Goal: Obtain resource: Download file/media

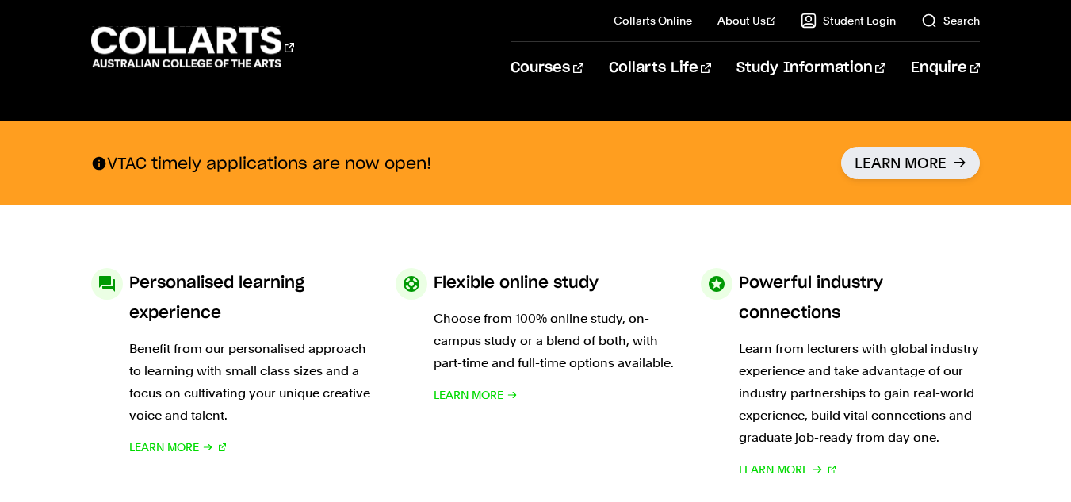
scroll to position [665, 0]
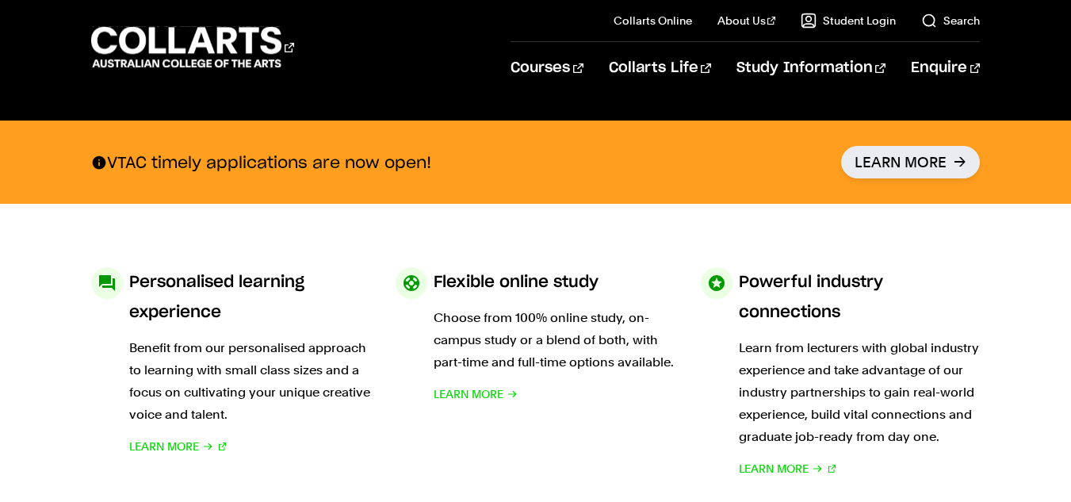
click at [719, 277] on div at bounding box center [717, 283] width 32 height 32
click at [672, 250] on section "Personalised learning experience Benefit from our personalised approach to lear…" at bounding box center [535, 373] width 888 height 339
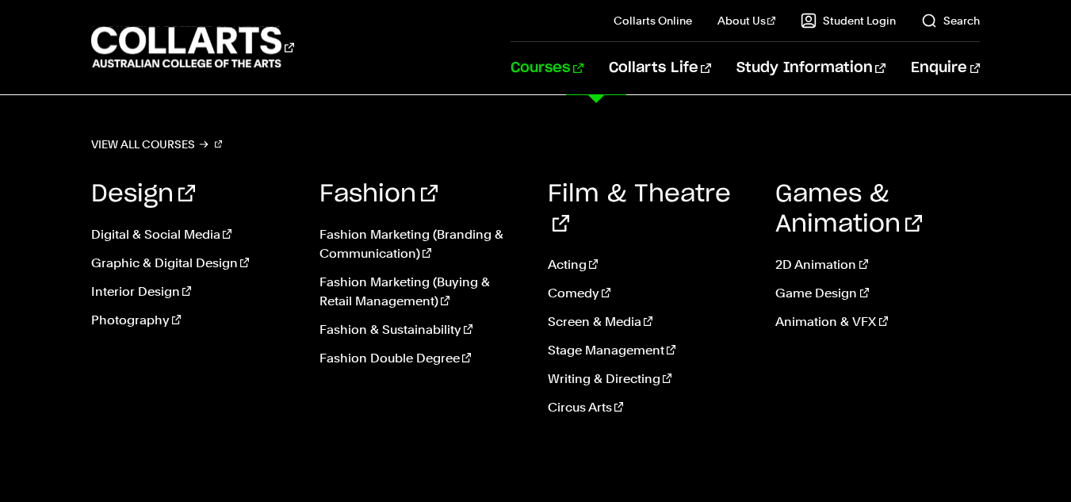
scroll to position [826, 0]
click at [822, 320] on link "Animation & VFX" at bounding box center [877, 321] width 204 height 19
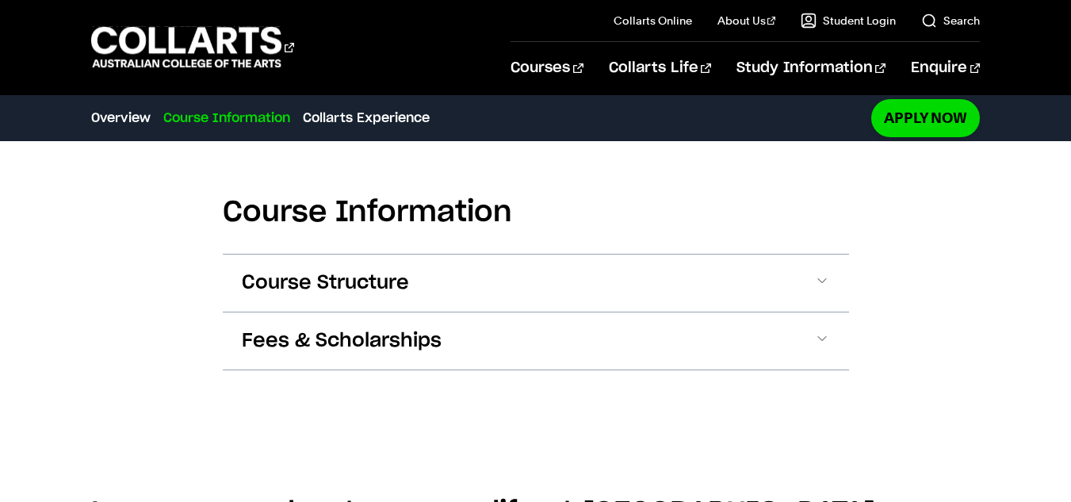
scroll to position [906, 0]
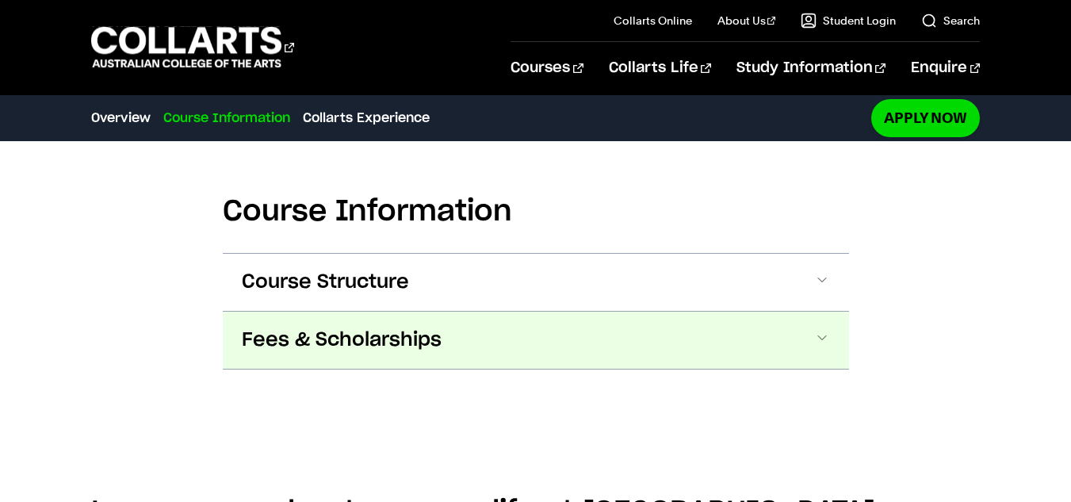
click at [393, 337] on span "Fees & Scholarships" at bounding box center [342, 339] width 200 height 25
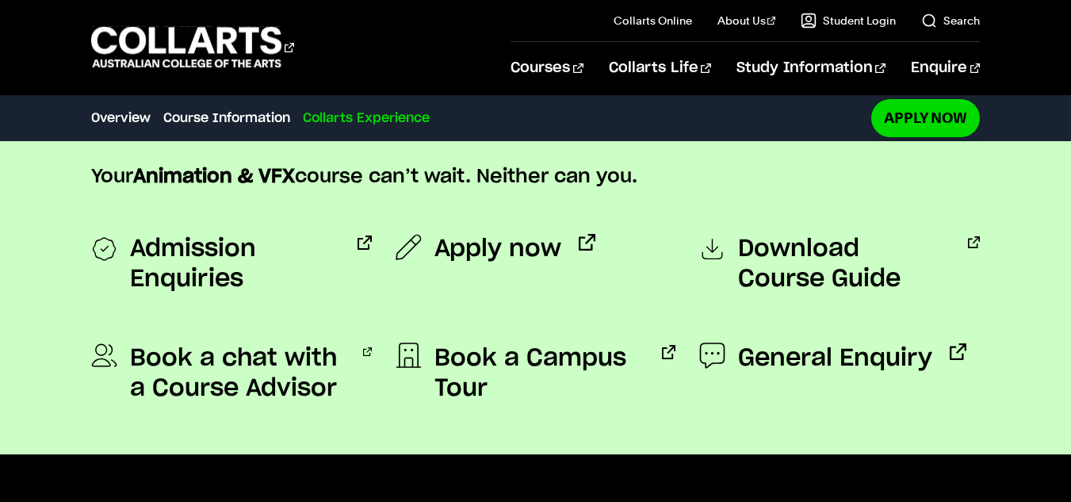
scroll to position [2302, 0]
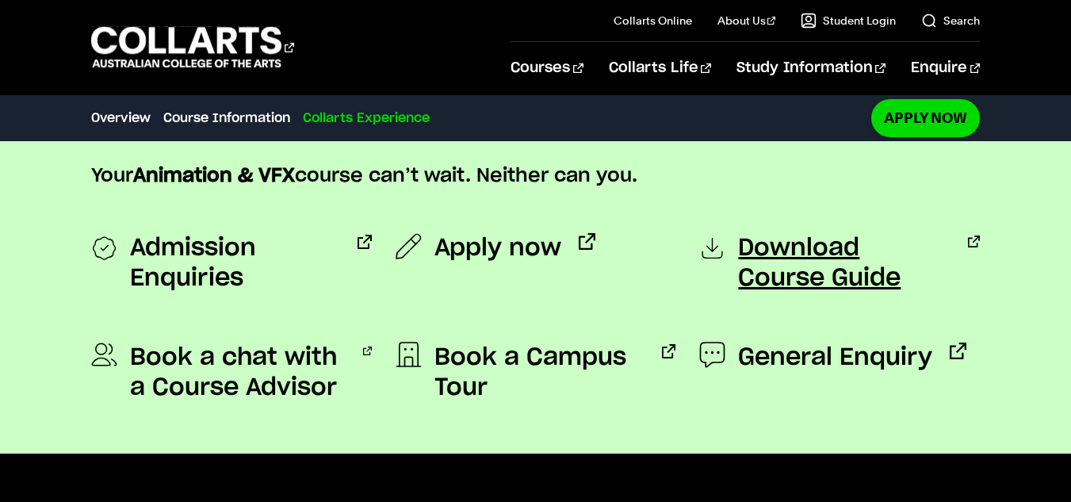
click at [803, 253] on span "Download Course Guide" at bounding box center [844, 263] width 212 height 60
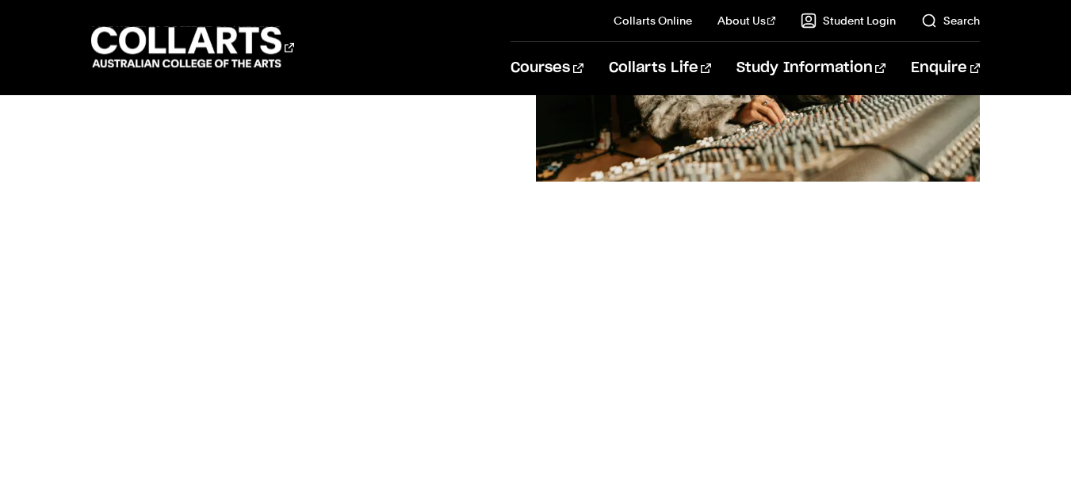
scroll to position [375, 0]
